Goal: Use online tool/utility: Utilize a website feature to perform a specific function

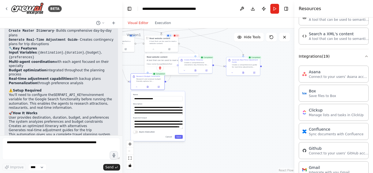
drag, startPoint x: 264, startPoint y: 127, endPoint x: 216, endPoint y: 87, distance: 62.8
click at [213, 86] on div ".deletable-edge-delete-btn { width: 20px; height: 20px; border: 0px solid #ffff…" at bounding box center [208, 100] width 172 height 144
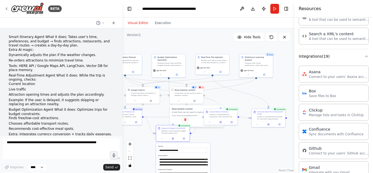
drag, startPoint x: 241, startPoint y: 116, endPoint x: 245, endPoint y: 161, distance: 45.6
click at [245, 162] on div ".deletable-edge-delete-btn { width: 20px; height: 20px; border: 0px solid #ffff…" at bounding box center [208, 100] width 172 height 144
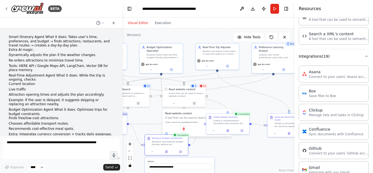
click at [204, 88] on div "12" at bounding box center [202, 86] width 9 height 4
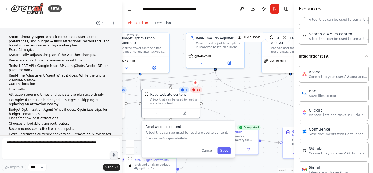
click at [199, 92] on div "12" at bounding box center [196, 90] width 12 height 6
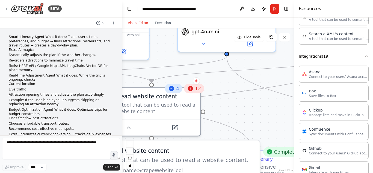
click at [216, 85] on div ".deletable-edge-delete-btn { width: 20px; height: 20px; border: 0px solid #ffff…" at bounding box center [208, 100] width 172 height 144
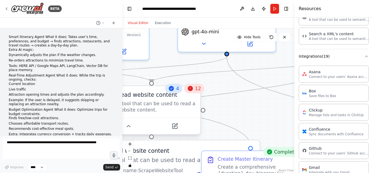
click at [190, 101] on div "A tool that can be used to read a website content." at bounding box center [156, 106] width 78 height 13
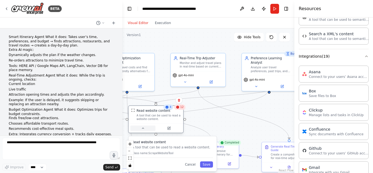
click at [143, 130] on button at bounding box center [142, 128] width 25 height 5
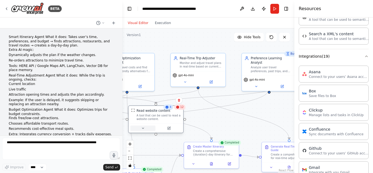
click at [143, 130] on button at bounding box center [142, 128] width 25 height 5
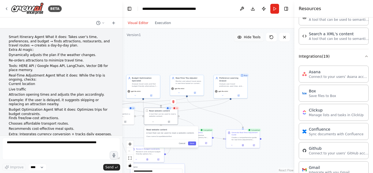
click at [258, 37] on span "Hide Tools" at bounding box center [252, 37] width 17 height 4
click at [258, 37] on span "Show Tools" at bounding box center [252, 37] width 18 height 4
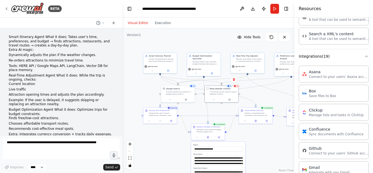
drag, startPoint x: 188, startPoint y: 62, endPoint x: 254, endPoint y: 37, distance: 70.1
click at [254, 37] on div "Version 1 Hide Tools .deletable-edge-delete-btn { width: 20px; height: 20px; bo…" at bounding box center [208, 100] width 172 height 144
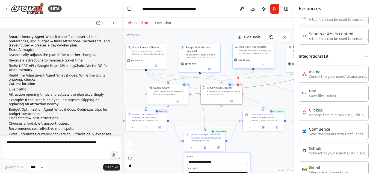
drag, startPoint x: 261, startPoint y: 84, endPoint x: 254, endPoint y: 53, distance: 32.5
click at [214, 53] on div ".deletable-edge-delete-btn { width: 20px; height: 20px; border: 0px solid #ffff…" at bounding box center [160, 71] width 105 height 88
click at [272, 39] on icon at bounding box center [271, 37] width 3 height 3
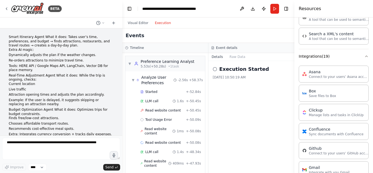
click at [159, 21] on button "Execution" at bounding box center [163, 23] width 23 height 7
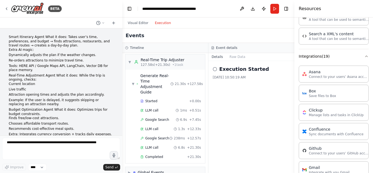
scroll to position [678, 0]
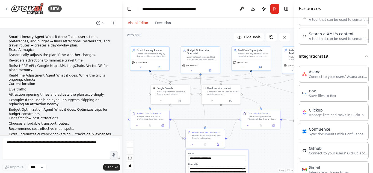
click at [133, 25] on button "Visual Editor" at bounding box center [138, 23] width 27 height 7
click at [142, 66] on icon at bounding box center [140, 66] width 2 height 2
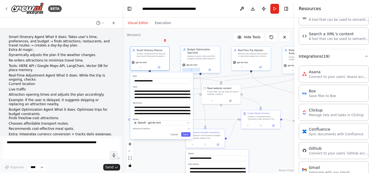
click at [195, 70] on button at bounding box center [191, 70] width 18 height 4
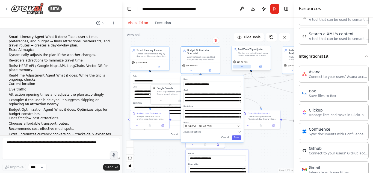
click at [239, 68] on button at bounding box center [242, 67] width 18 height 4
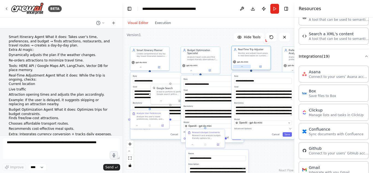
click at [239, 68] on button at bounding box center [242, 67] width 18 height 4
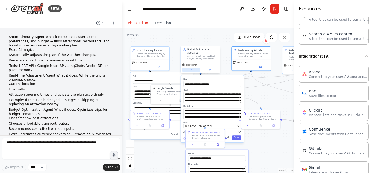
click at [190, 71] on button at bounding box center [191, 70] width 18 height 4
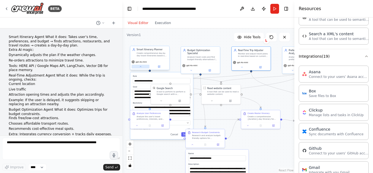
click at [141, 66] on icon at bounding box center [140, 66] width 2 height 2
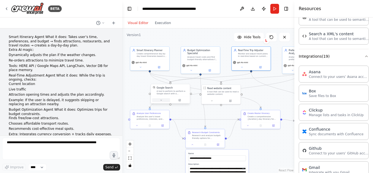
click at [162, 100] on icon at bounding box center [161, 100] width 2 height 2
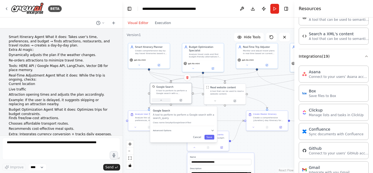
click at [162, 100] on icon at bounding box center [161, 100] width 3 height 3
click at [219, 101] on button at bounding box center [215, 100] width 19 height 4
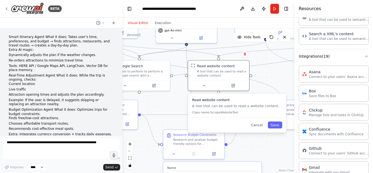
click at [221, 114] on div "Read website content A tool that can be used to read a website content. Class n…" at bounding box center [237, 108] width 90 height 20
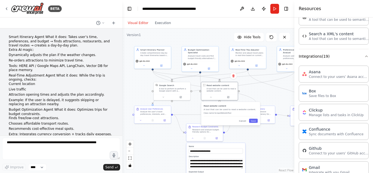
click at [262, 97] on div ".deletable-edge-delete-btn { width: 20px; height: 20px; border: 0px solid #ffff…" at bounding box center [208, 100] width 172 height 144
click at [227, 117] on div "Read website content A tool that can be used to read a website content. Class n…" at bounding box center [230, 113] width 59 height 23
click at [245, 120] on icon at bounding box center [245, 120] width 2 height 2
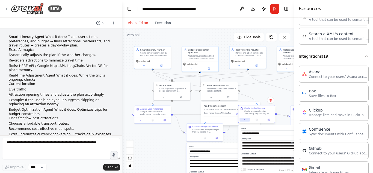
click at [245, 120] on icon at bounding box center [245, 120] width 2 height 2
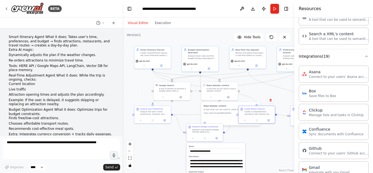
click at [259, 89] on div ".deletable-edge-delete-btn { width: 20px; height: 20px; border: 0px solid #ffff…" at bounding box center [208, 100] width 172 height 144
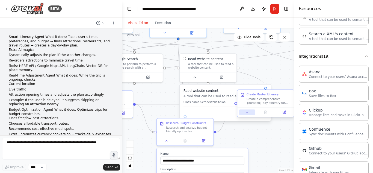
click at [249, 112] on icon at bounding box center [247, 112] width 4 height 4
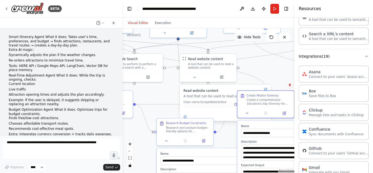
click at [248, 36] on span "Hide Tools" at bounding box center [252, 37] width 17 height 4
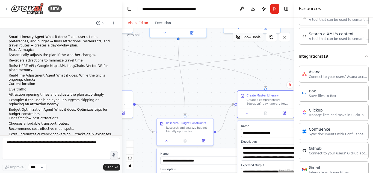
click at [248, 36] on span "Show Tools" at bounding box center [252, 37] width 18 height 4
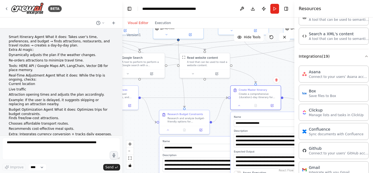
click at [271, 34] on button at bounding box center [271, 37] width 11 height 9
click at [238, 107] on button at bounding box center [239, 104] width 14 height 5
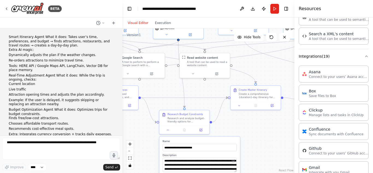
click at [254, 132] on div ".deletable-edge-delete-btn { width: 20px; height: 20px; border: 0px solid #ffff…" at bounding box center [208, 100] width 172 height 144
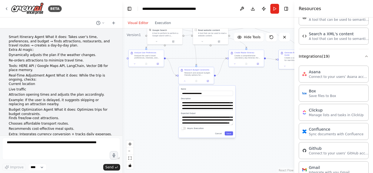
drag, startPoint x: 254, startPoint y: 132, endPoint x: 245, endPoint y: 83, distance: 50.5
click at [245, 83] on div ".deletable-edge-delete-btn { width: 20px; height: 20px; border: 0px solid #ffff…" at bounding box center [208, 100] width 172 height 144
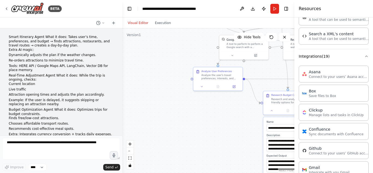
drag, startPoint x: 163, startPoint y: 77, endPoint x: 240, endPoint y: 105, distance: 81.5
click at [241, 105] on div ".deletable-edge-delete-btn { width: 20px; height: 20px; border: 0px solid #ffff…" at bounding box center [208, 100] width 172 height 144
click at [203, 85] on button at bounding box center [202, 85] width 14 height 5
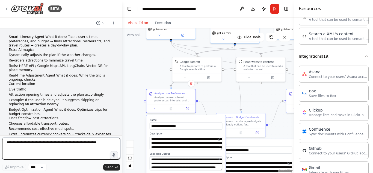
drag, startPoint x: 170, startPoint y: 90, endPoint x: 123, endPoint y: 113, distance: 51.7
click at [123, 113] on div ".deletable-edge-delete-btn { width: 20px; height: 20px; border: 0px solid #ffff…" at bounding box center [208, 100] width 172 height 144
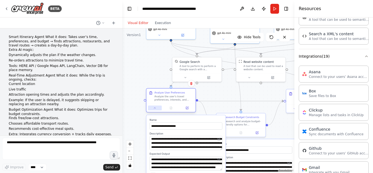
click at [155, 109] on icon at bounding box center [154, 107] width 3 height 3
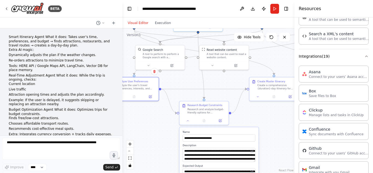
drag, startPoint x: 160, startPoint y: 134, endPoint x: 118, endPoint y: 121, distance: 43.3
click at [118, 121] on div "BETA Smart Itinerary Agent What it does: Takes user’s time, preferences, and bu…" at bounding box center [186, 86] width 373 height 173
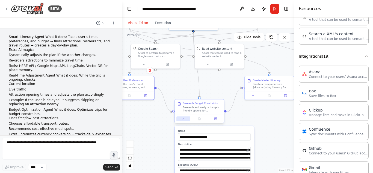
click at [184, 120] on icon at bounding box center [183, 118] width 3 height 3
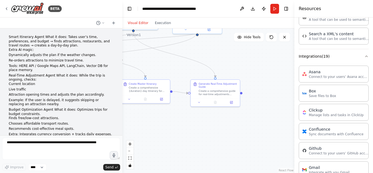
drag, startPoint x: 224, startPoint y: 130, endPoint x: 108, endPoint y: 132, distance: 115.8
click at [108, 132] on div "BETA Smart Itinerary Agent What it does: Takes user’s time, preferences, and bu…" at bounding box center [186, 86] width 373 height 173
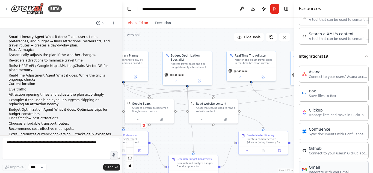
drag, startPoint x: 193, startPoint y: 121, endPoint x: 311, endPoint y: 173, distance: 128.7
click at [311, 173] on div "BETA Smart Itinerary Agent What it does: Takes user’s time, preferences, and bu…" at bounding box center [186, 86] width 373 height 173
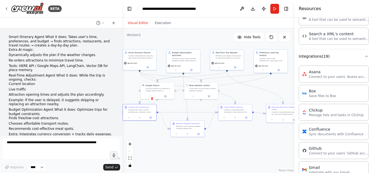
drag, startPoint x: 197, startPoint y: 43, endPoint x: 186, endPoint y: 39, distance: 11.3
click at [186, 39] on div ".deletable-edge-delete-btn { width: 20px; height: 20px; border: 0px solid #ffff…" at bounding box center [208, 100] width 172 height 144
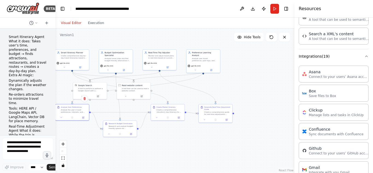
drag, startPoint x: 122, startPoint y: 76, endPoint x: 49, endPoint y: 79, distance: 72.7
click at [49, 79] on div "BETA Smart Itinerary Agent What it does: Takes user’s time, preferences, and bu…" at bounding box center [27, 86] width 55 height 173
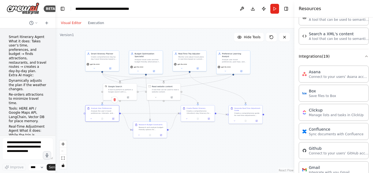
drag, startPoint x: 132, startPoint y: 44, endPoint x: 168, endPoint y: 48, distance: 35.9
click at [168, 48] on div ".deletable-edge-delete-btn { width: 20px; height: 20px; border: 0px solid #ffff…" at bounding box center [174, 100] width 239 height 144
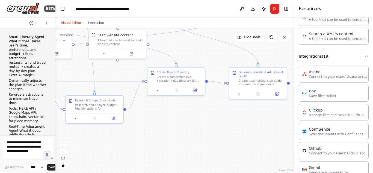
drag, startPoint x: 239, startPoint y: 112, endPoint x: 206, endPoint y: 51, distance: 69.0
click at [206, 51] on div ".deletable-edge-delete-btn { width: 20px; height: 20px; border: 0px solid #ffff…" at bounding box center [174, 100] width 239 height 144
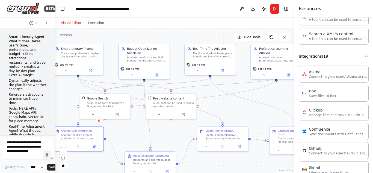
drag, startPoint x: 187, startPoint y: 58, endPoint x: 230, endPoint y: 109, distance: 66.1
click at [230, 109] on div ".deletable-edge-delete-btn { width: 20px; height: 20px; border: 0px solid #ffff…" at bounding box center [174, 100] width 239 height 144
